Goal: Information Seeking & Learning: Learn about a topic

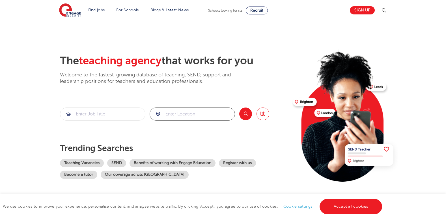
click at [172, 114] on input "search" at bounding box center [192, 114] width 85 height 12
type input "n"
type input "barnet"
click button "Submit" at bounding box center [0, 0] width 0 height 0
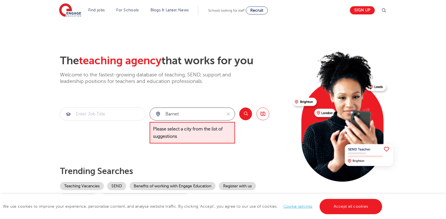
click at [192, 112] on input "barnet" at bounding box center [186, 114] width 72 height 12
click at [190, 112] on input "search" at bounding box center [192, 114] width 85 height 12
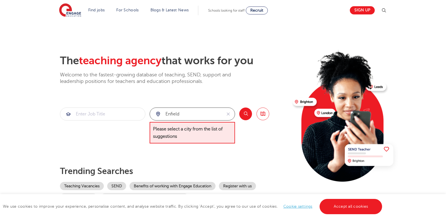
type input "enfield"
click button "Submit" at bounding box center [0, 0] width 0 height 0
click at [224, 117] on button "reset" at bounding box center [228, 114] width 13 height 12
click at [245, 113] on button "Search" at bounding box center [245, 114] width 13 height 13
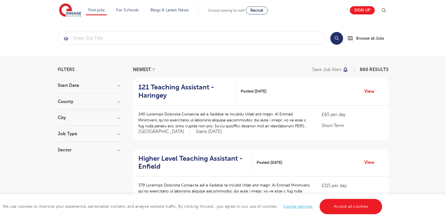
click at [77, 117] on h3 "City" at bounding box center [89, 117] width 62 height 5
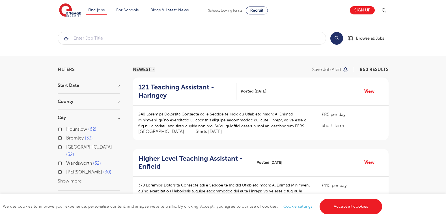
click at [65, 179] on button "Show more" at bounding box center [70, 181] width 24 height 5
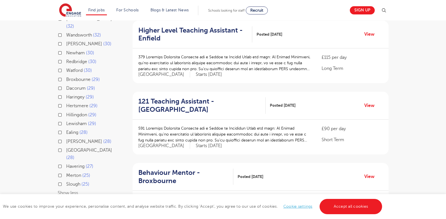
scroll to position [142, 0]
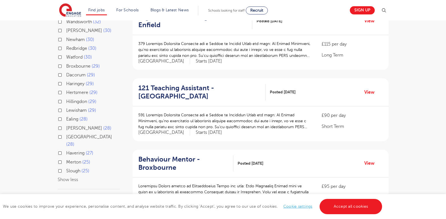
click at [59, 133] on div "Waltham Forest 28" at bounding box center [89, 141] width 62 height 16
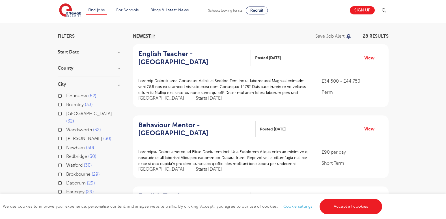
scroll to position [28, 0]
